Goal: Information Seeking & Learning: Learn about a topic

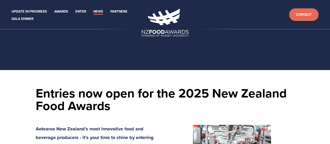
click at [97, 11] on link "News" at bounding box center [99, 12] width 10 height 6
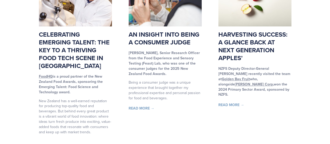
scroll to position [141, 0]
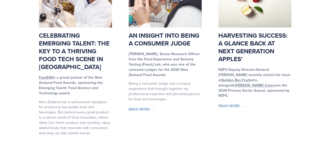
click at [73, 67] on link "Celebrating Emerging Talent: The Key to a thriving food tech scene in [GEOGRAPH…" at bounding box center [74, 51] width 71 height 40
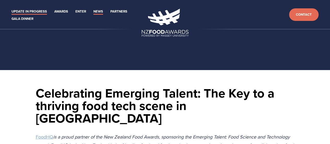
click at [25, 10] on link "Update in Progress" at bounding box center [29, 12] width 36 height 6
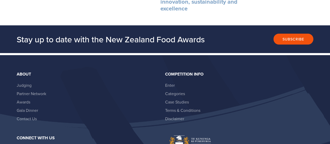
scroll to position [500, 0]
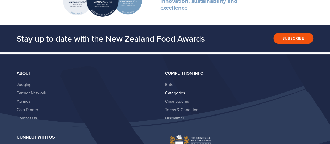
click at [182, 90] on link "Categories" at bounding box center [175, 93] width 20 height 6
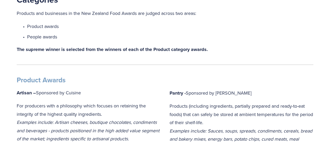
scroll to position [137, 0]
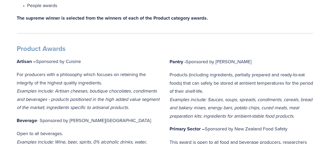
click at [182, 80] on p "Products (including ingredients, partially prepared and ready-to-eat foods) tha…" at bounding box center [242, 95] width 144 height 49
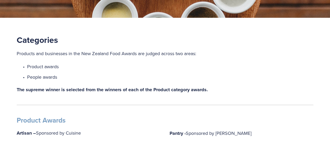
scroll to position [0, 0]
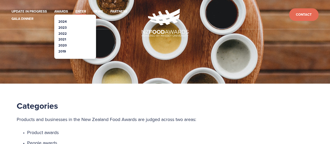
click at [63, 21] on link "2024" at bounding box center [63, 21] width 8 height 5
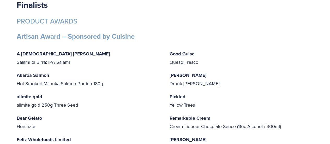
scroll to position [1289, 0]
